Goal: Book appointment/travel/reservation

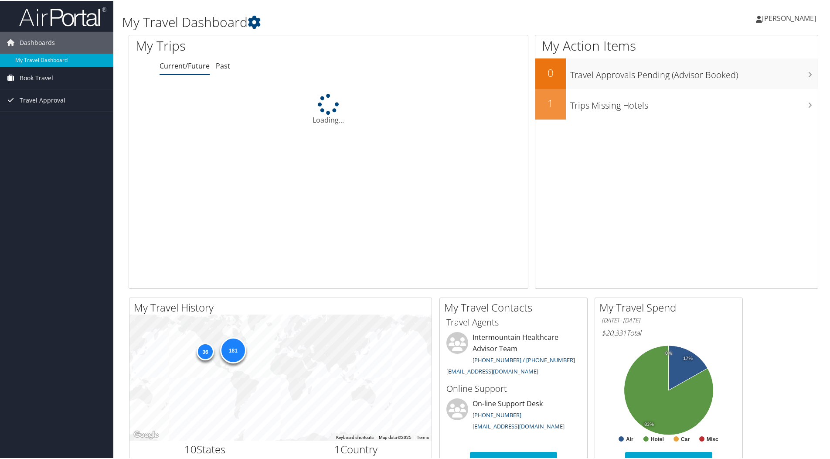
click at [50, 78] on span "Book Travel" at bounding box center [37, 77] width 34 height 22
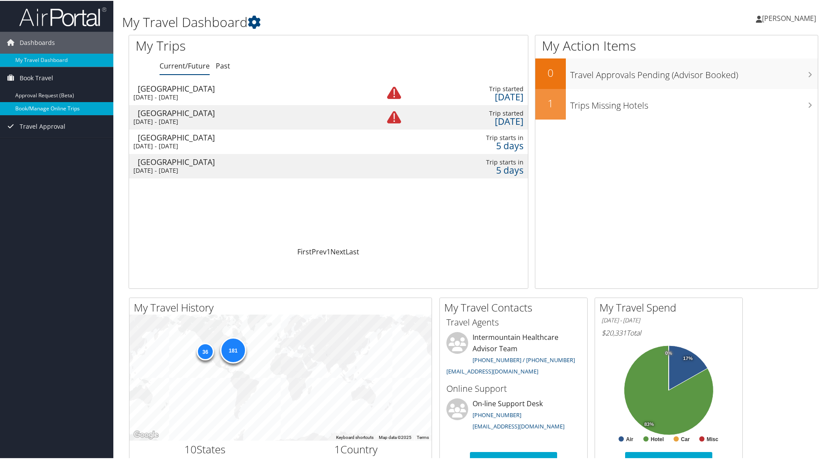
click at [53, 104] on link "Book/Manage Online Trips" at bounding box center [56, 107] width 113 height 13
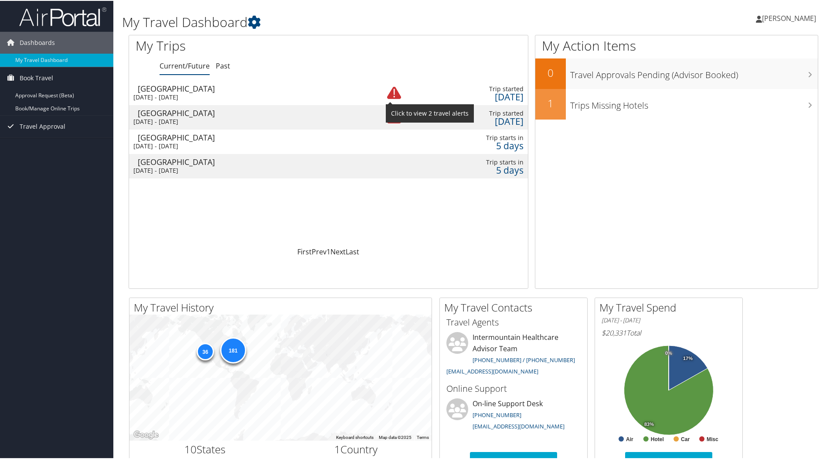
click at [393, 95] on img at bounding box center [394, 92] width 14 height 14
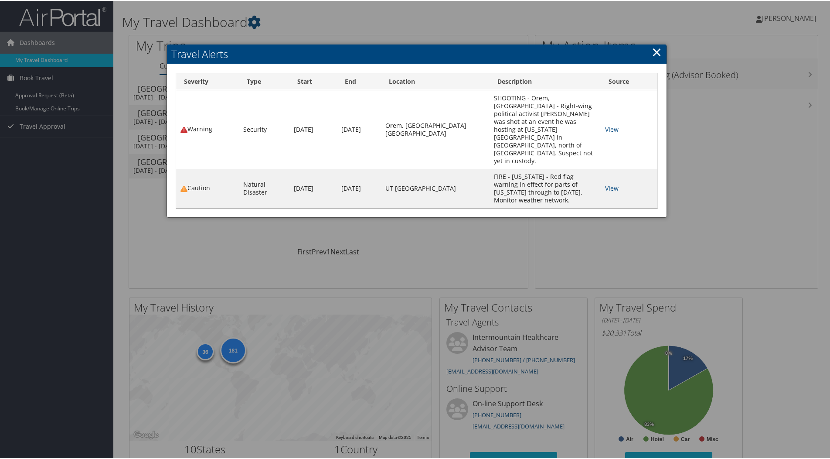
click at [658, 51] on link "×" at bounding box center [657, 50] width 10 height 17
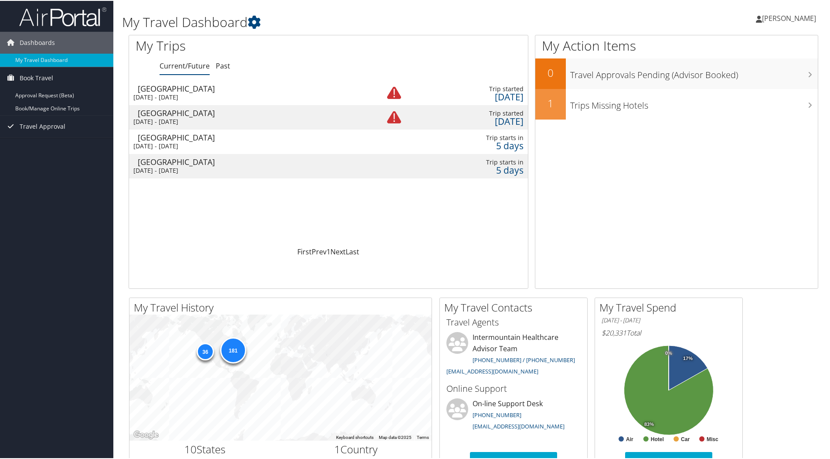
click at [331, 142] on div "Mon 15 Sep 2025 - Fri 19 Sep 2025" at bounding box center [246, 145] width 226 height 8
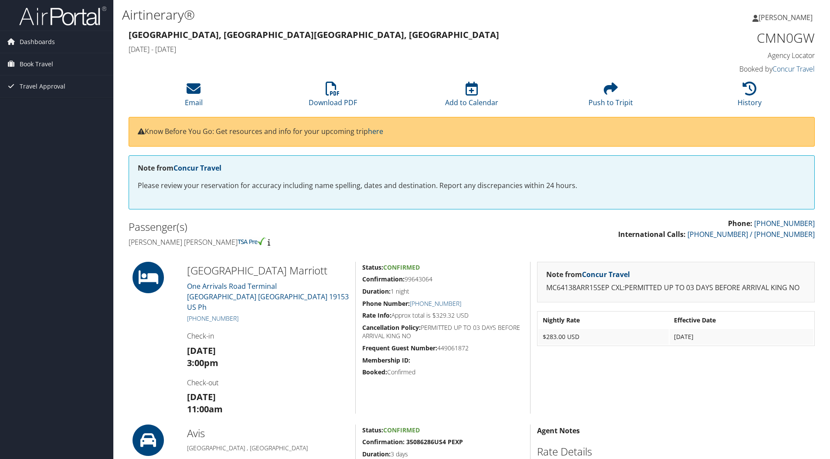
scroll to position [326, 0]
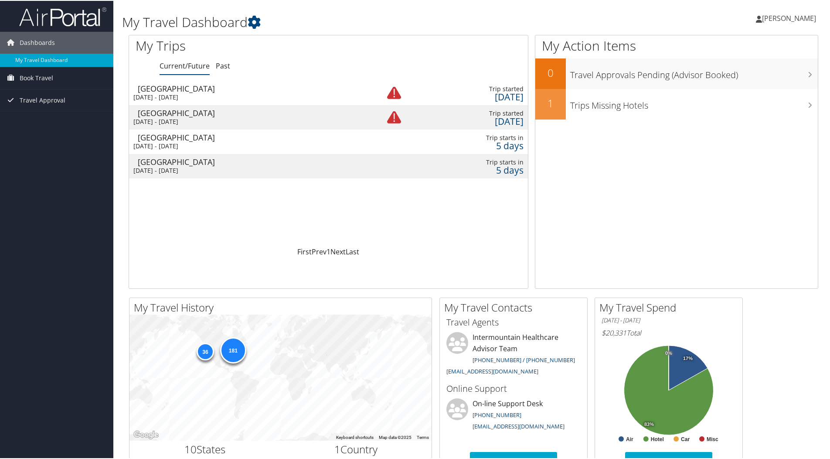
click at [231, 142] on div "[DATE] - [DATE]" at bounding box center [246, 145] width 226 height 8
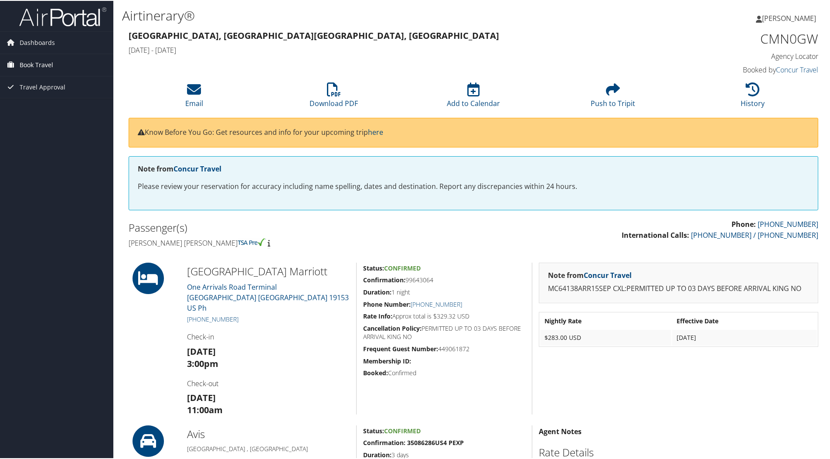
click at [60, 64] on link "Book Travel" at bounding box center [56, 64] width 113 height 22
click at [56, 94] on link "Book/Manage Online Trips" at bounding box center [56, 94] width 113 height 13
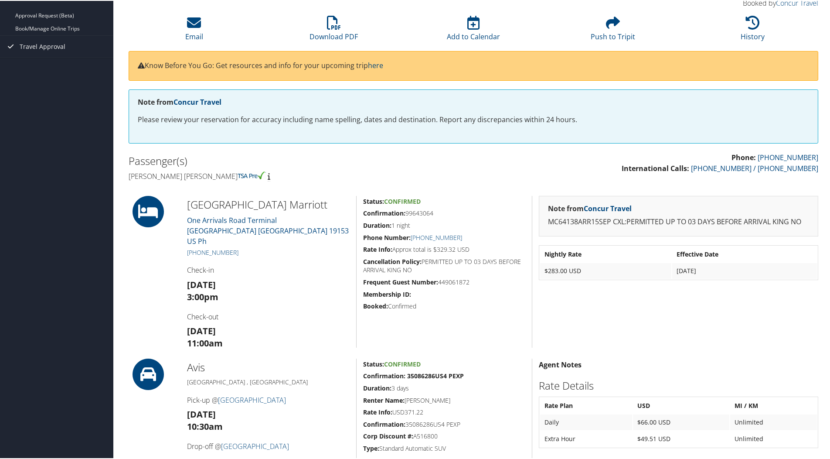
scroll to position [64, 0]
